Goal: Information Seeking & Learning: Learn about a topic

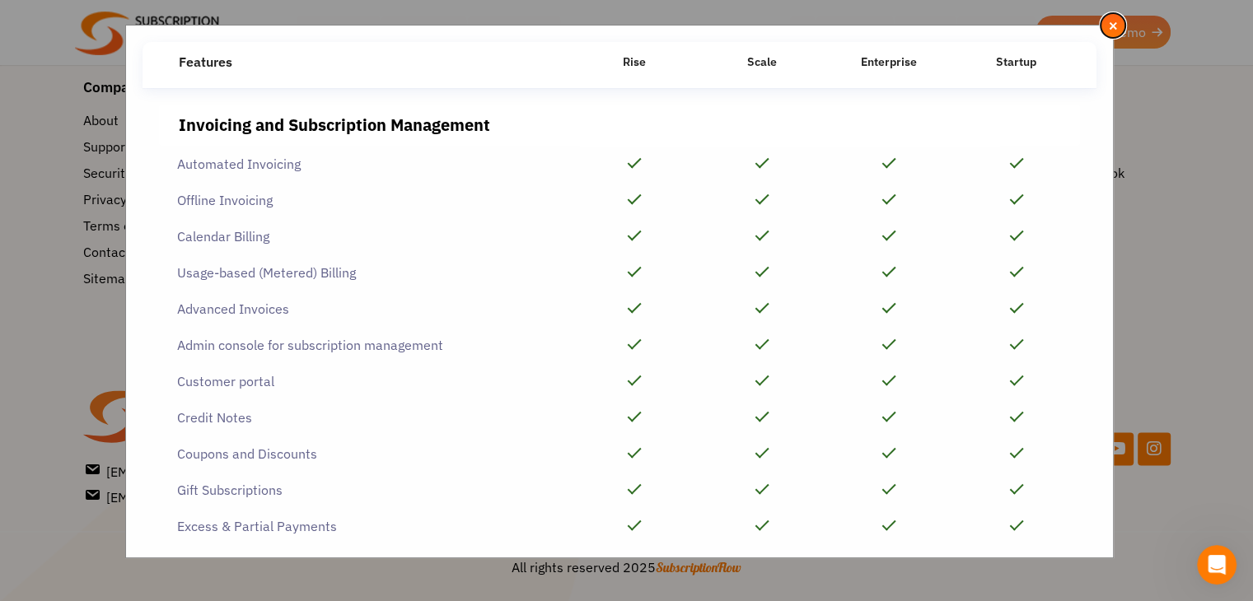
click at [1114, 21] on span "×" at bounding box center [1113, 25] width 11 height 18
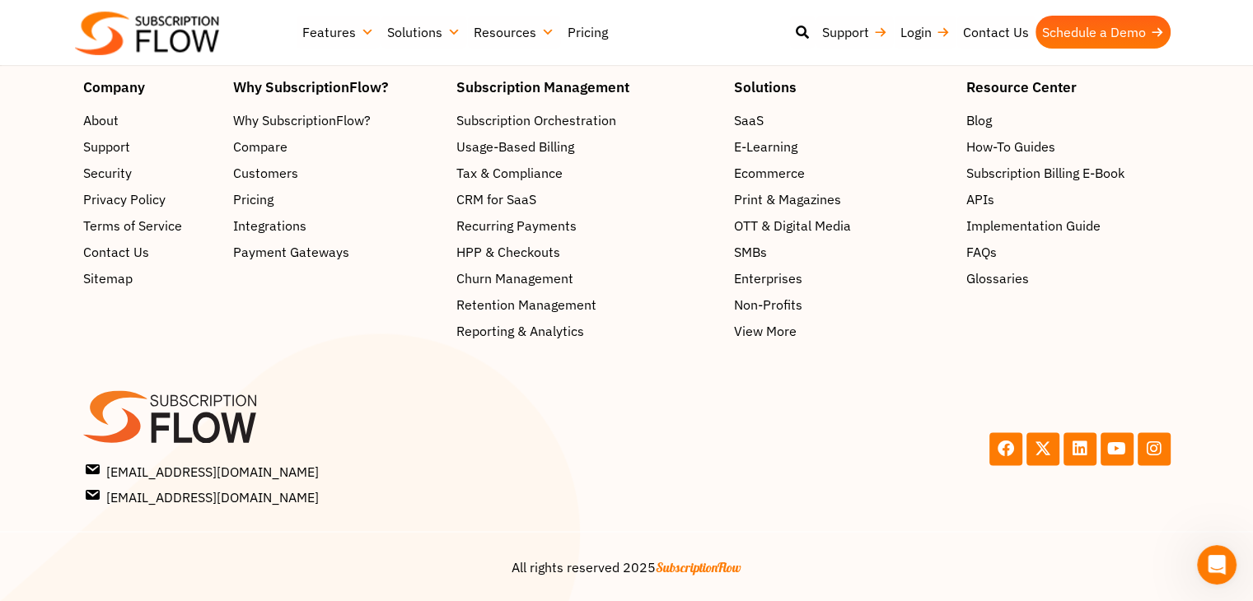
click at [597, 30] on link "Pricing" at bounding box center [588, 32] width 54 height 33
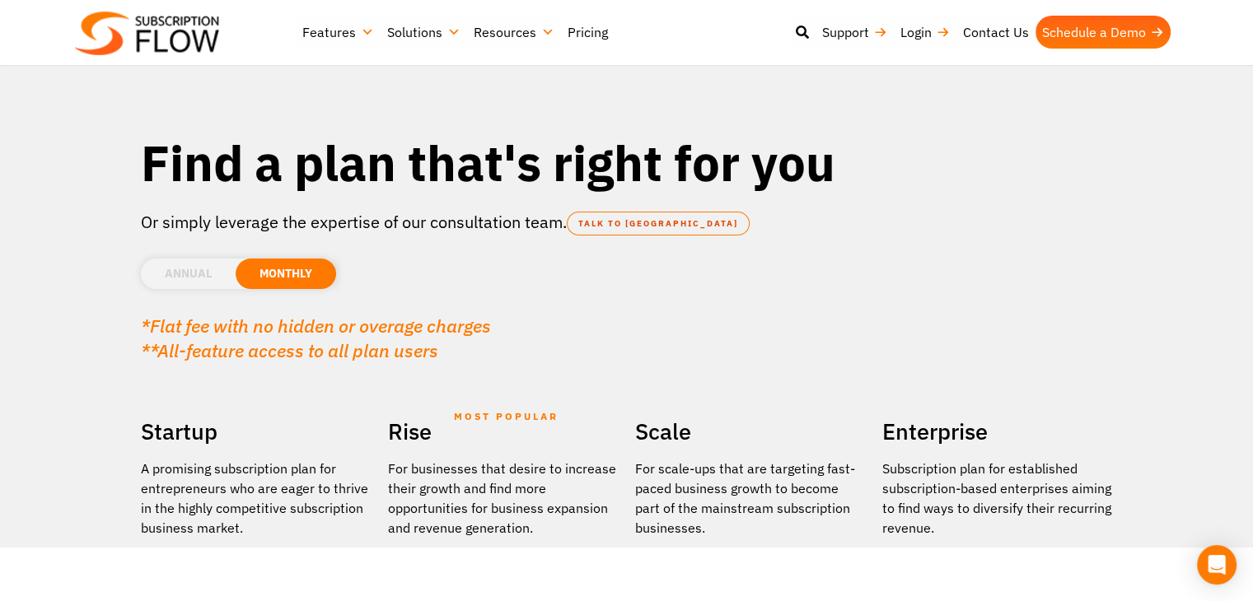
click at [273, 276] on li "MONTHLY" at bounding box center [286, 274] width 101 height 30
click at [196, 269] on li "ANNUAL" at bounding box center [188, 274] width 95 height 30
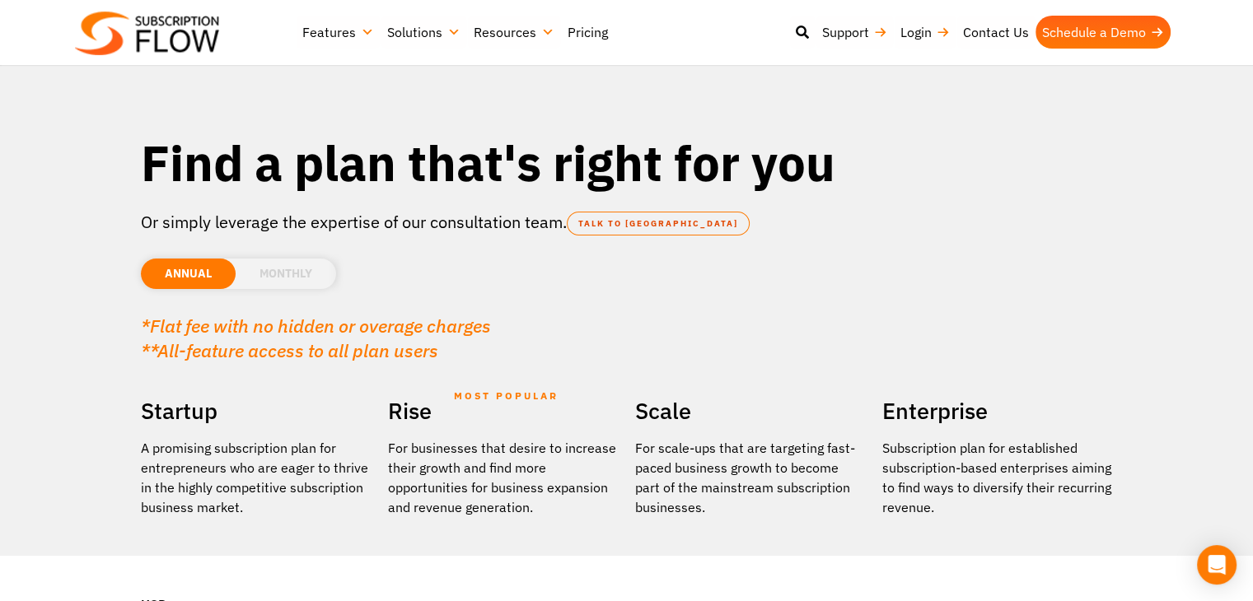
scroll to position [330, 0]
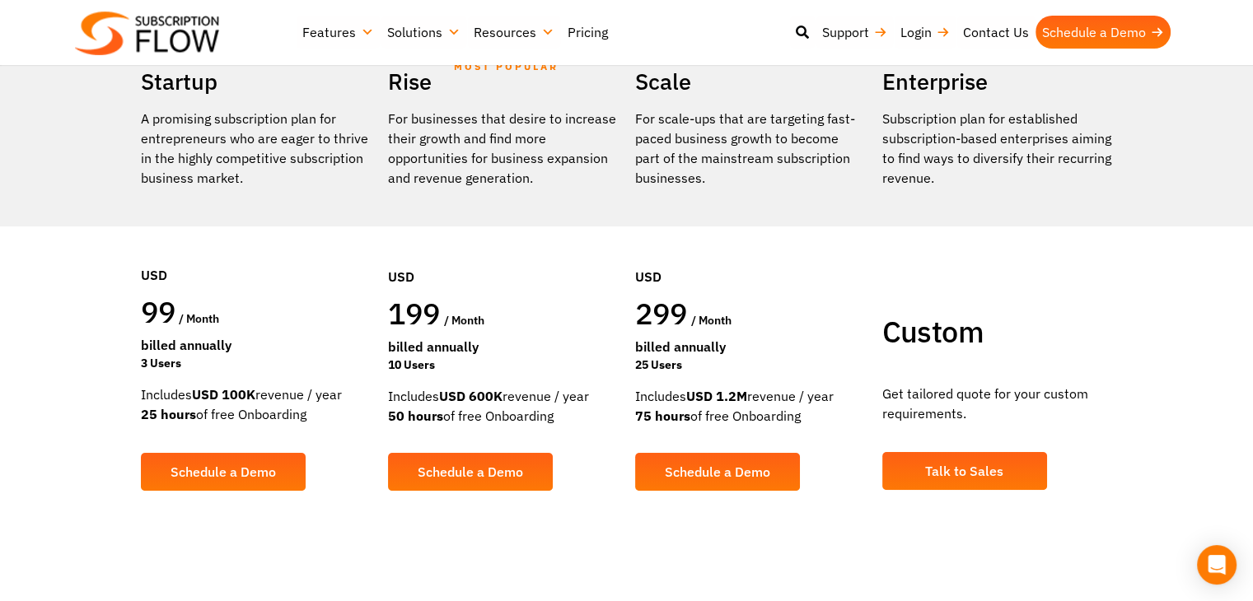
click at [155, 341] on div "Billed Annually" at bounding box center [256, 345] width 231 height 20
click at [264, 404] on div "Includes USD 100K revenue / year 25 hours of free Onboarding" at bounding box center [256, 405] width 231 height 40
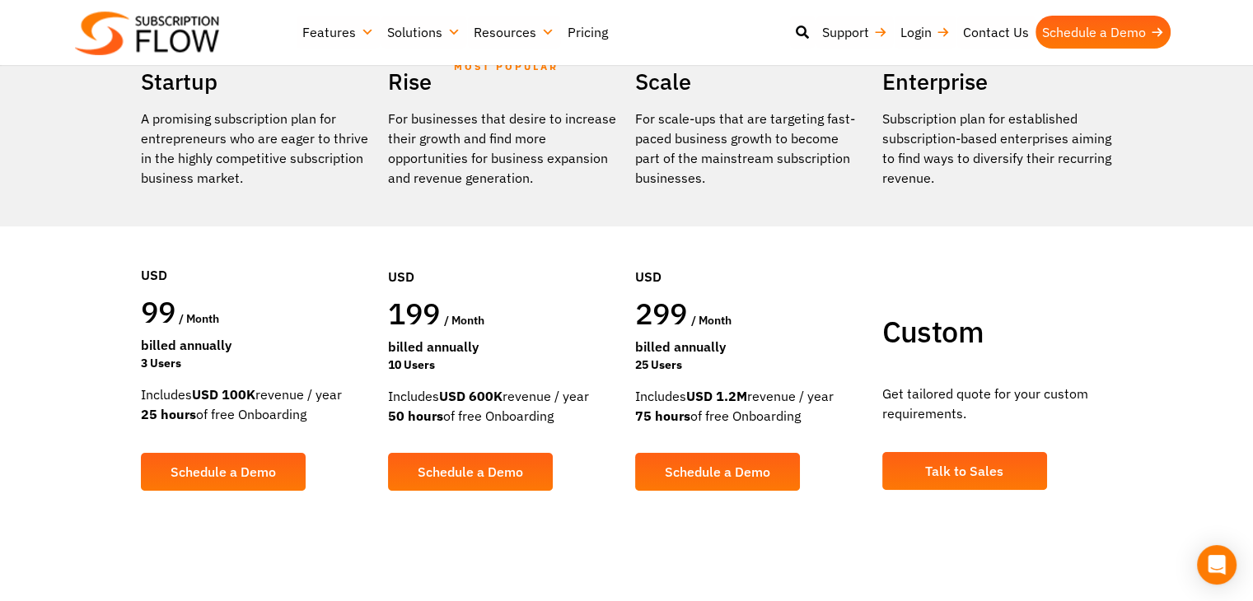
click at [264, 404] on div "Includes USD 100K revenue / year 25 hours of free Onboarding" at bounding box center [256, 405] width 231 height 40
drag, startPoint x: 142, startPoint y: 277, endPoint x: 290, endPoint y: 403, distance: 194.6
click at [290, 403] on div "Startup A promising subscription plan for entrepreneurs who are eager to thrive…" at bounding box center [256, 289] width 247 height 453
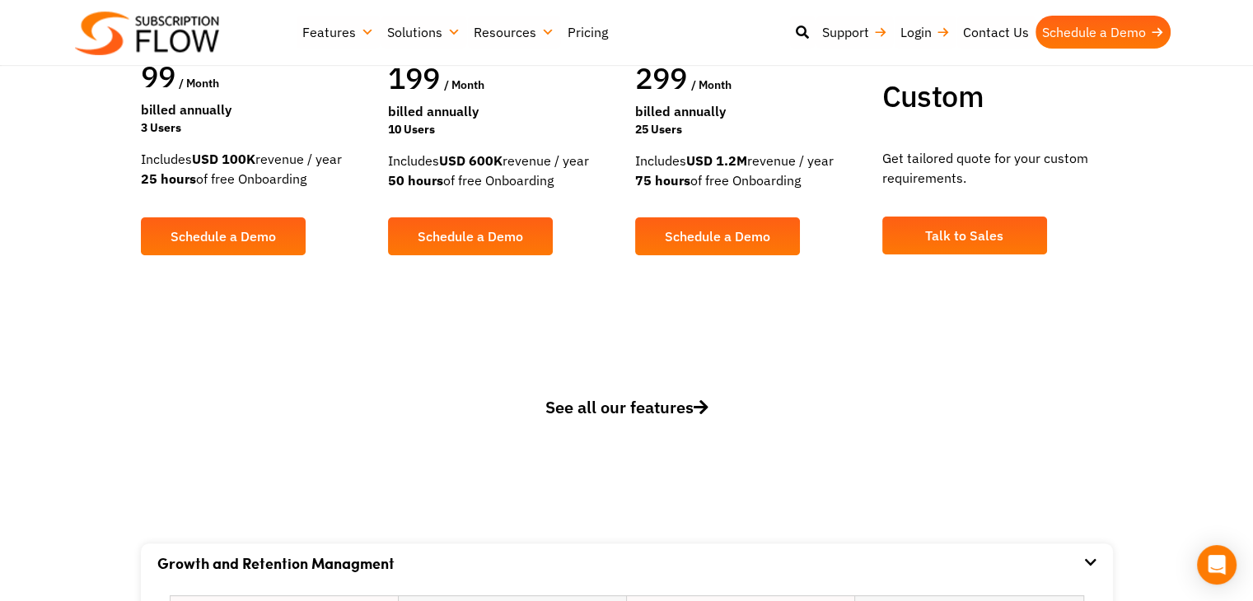
scroll to position [577, 0]
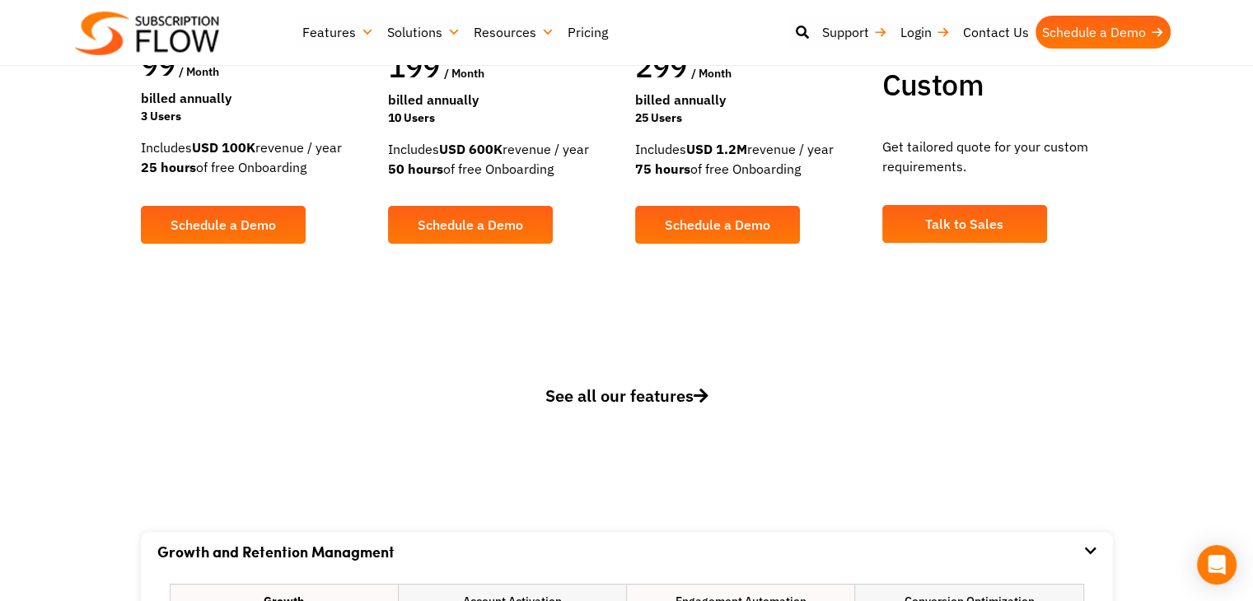
click at [592, 394] on span "See all our features" at bounding box center [626, 396] width 163 height 22
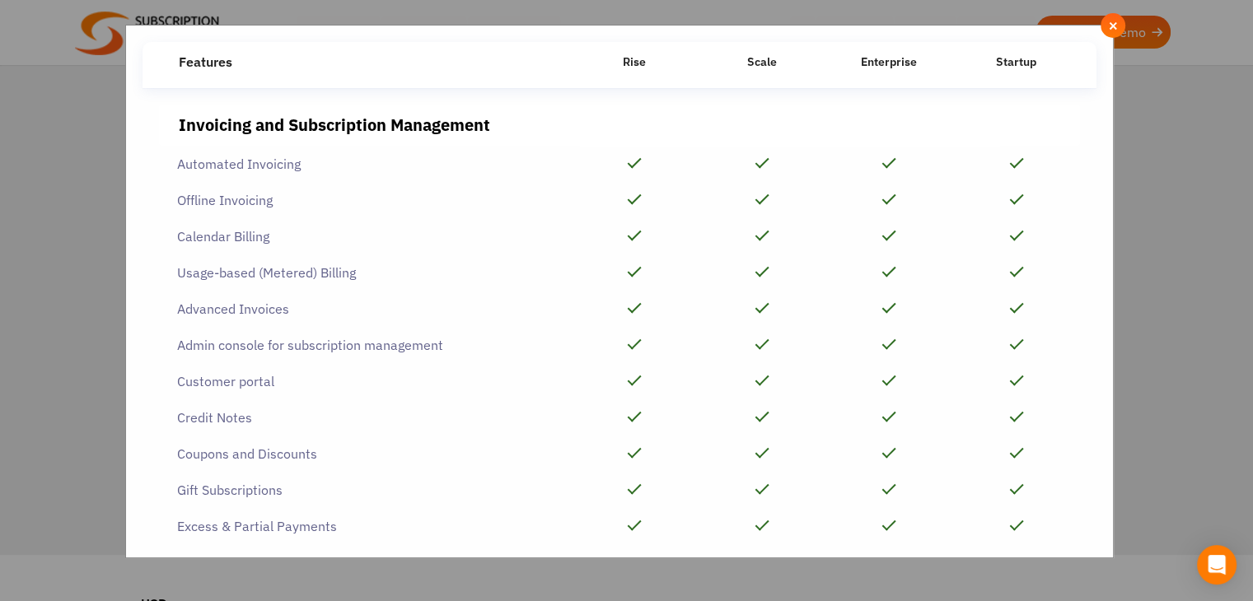
scroll to position [0, 0]
click at [1117, 24] on span "×" at bounding box center [1113, 25] width 11 height 18
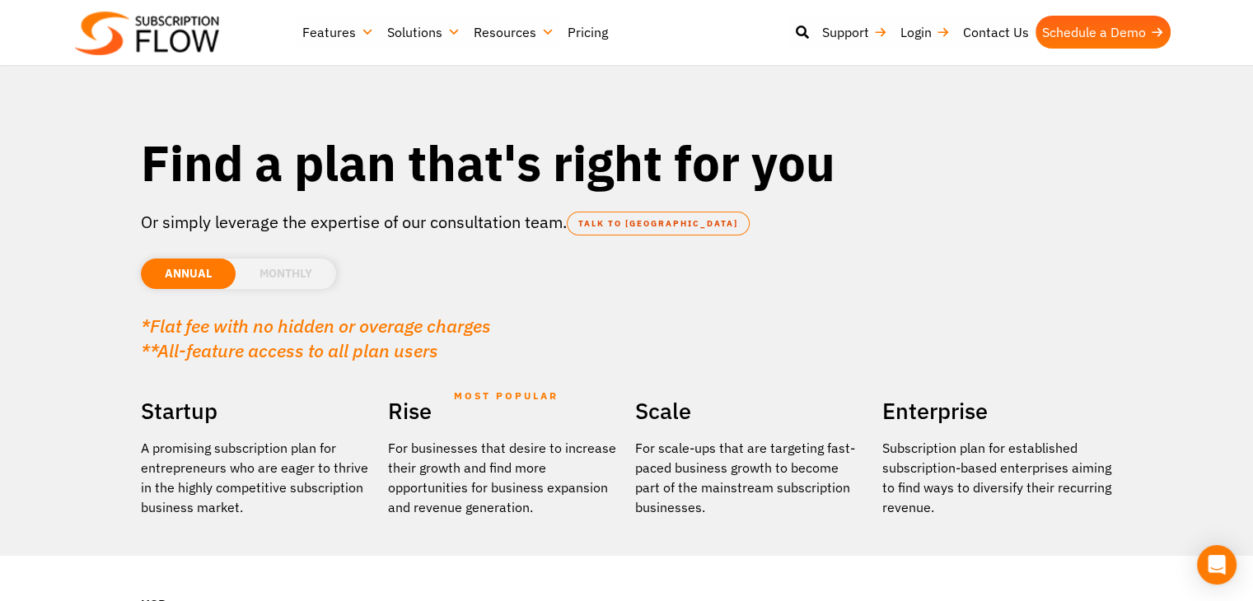
click at [20, 316] on section "Find a plan that's right for you Or simply leverage the expertise of our consul…" at bounding box center [626, 455] width 1253 height 911
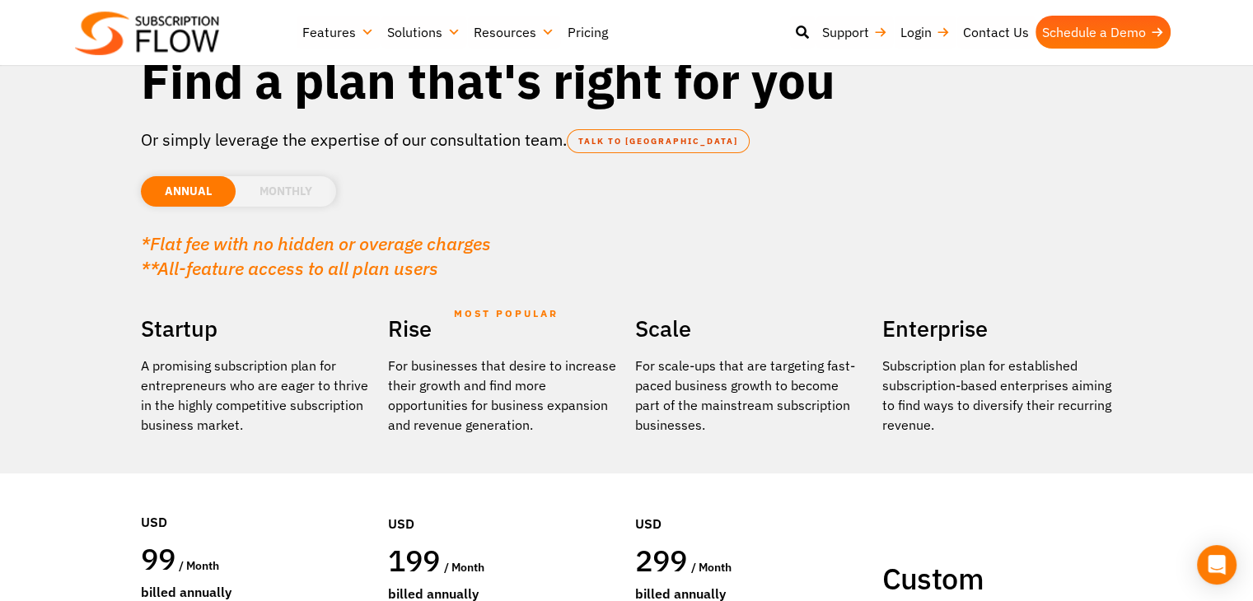
click at [20, 316] on section "Find a plan that's right for you Or simply leverage the expertise of our consul…" at bounding box center [626, 373] width 1253 height 911
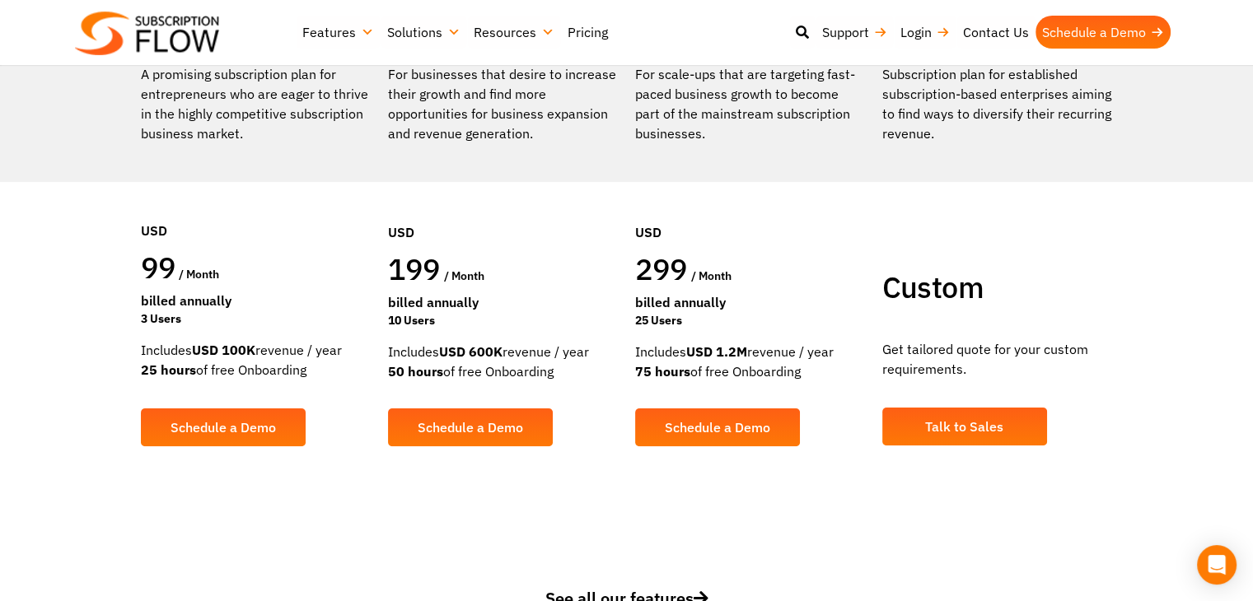
scroll to position [412, 0]
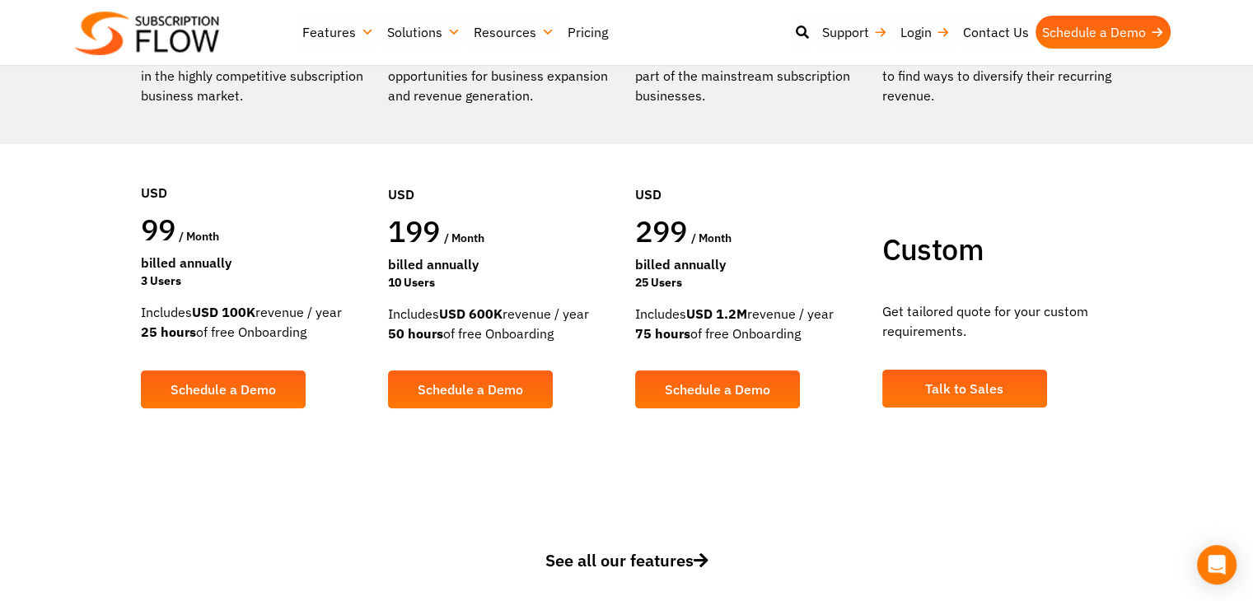
click at [59, 359] on section "Find a plan that's right for you Or simply leverage the expertise of our consul…" at bounding box center [626, 43] width 1253 height 911
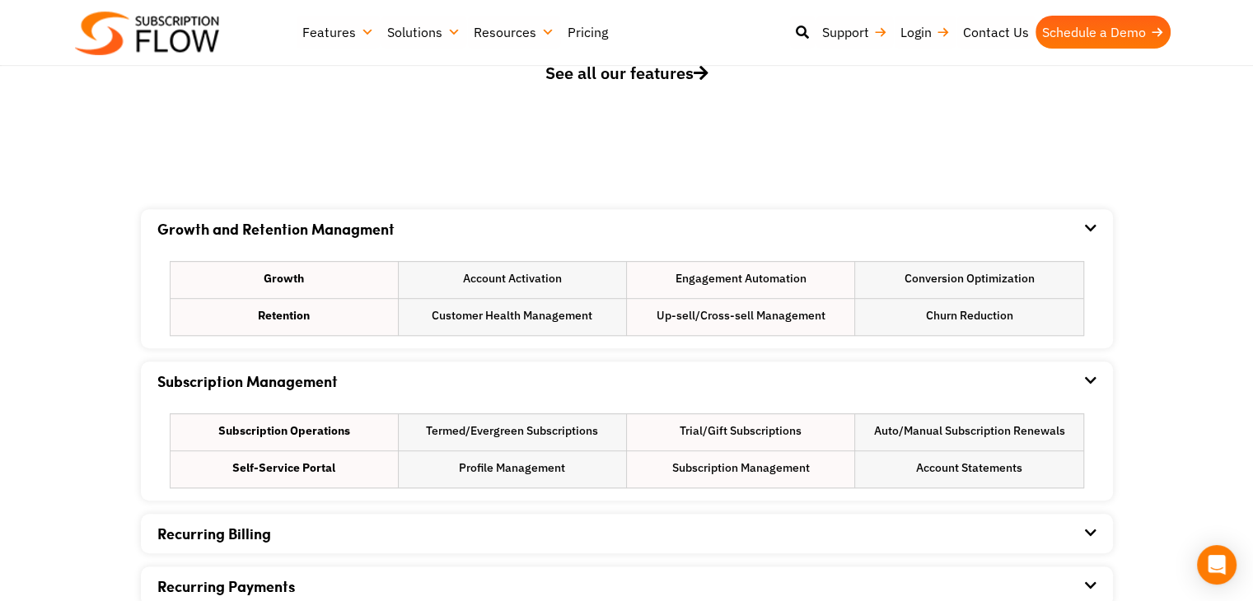
scroll to position [906, 0]
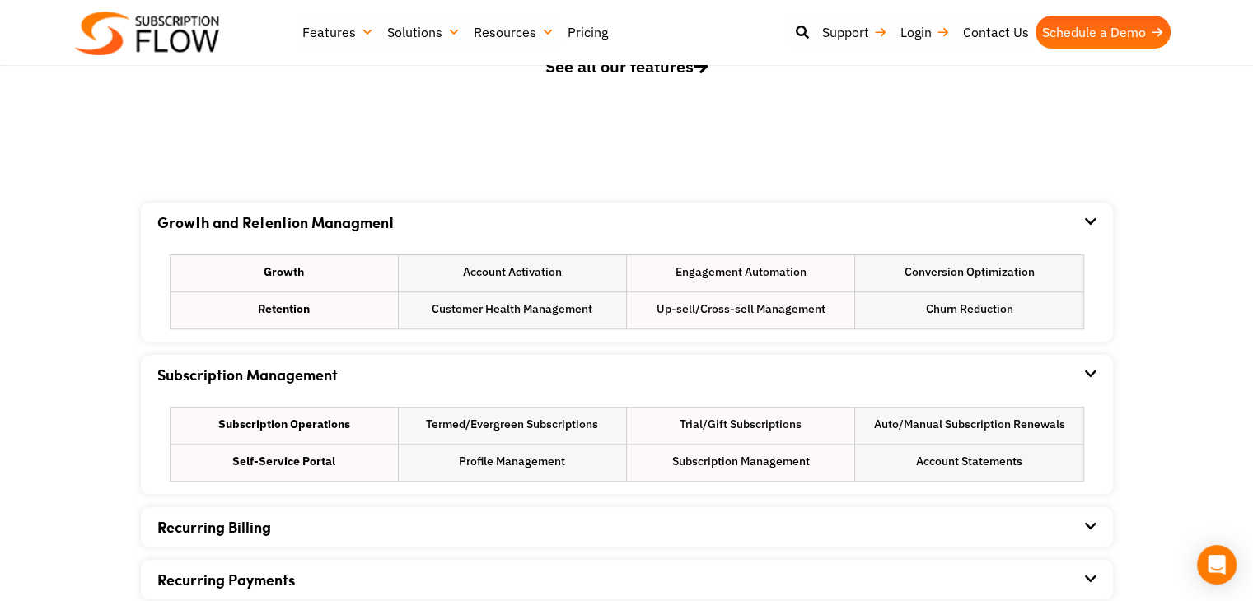
click at [1090, 223] on icon at bounding box center [1091, 221] width 12 height 13
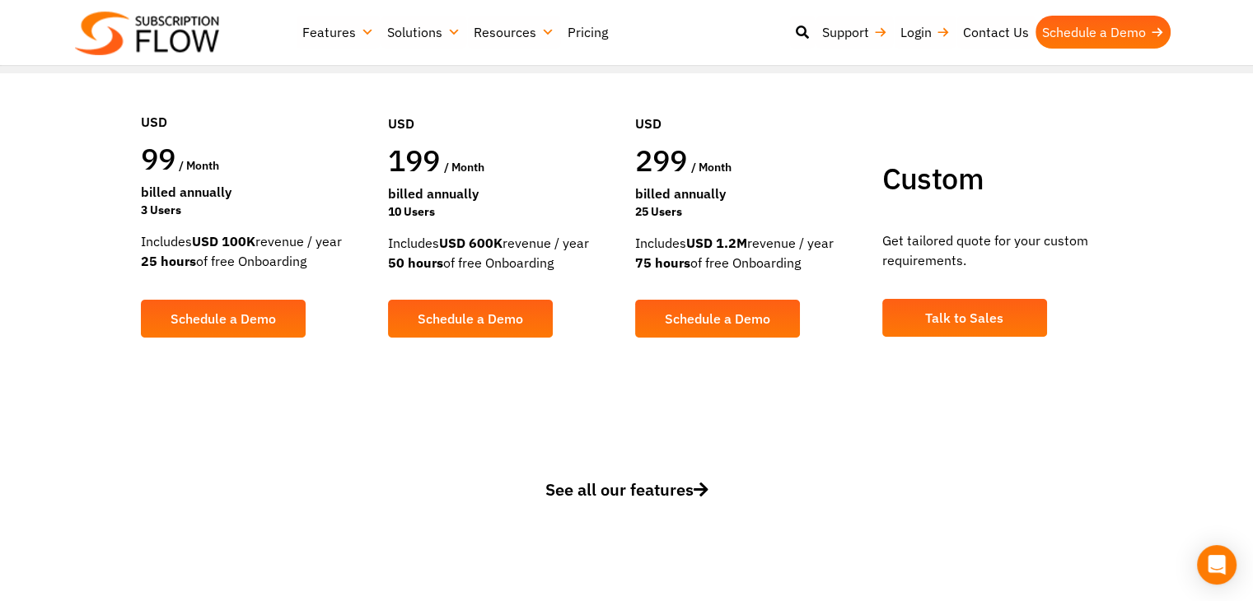
scroll to position [412, 0]
